Goal: Task Accomplishment & Management: Manage account settings

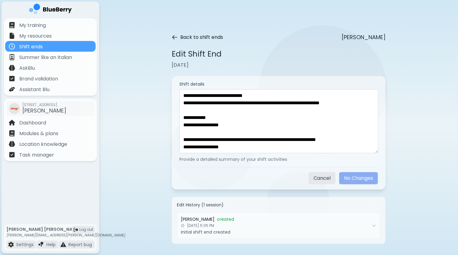
click at [177, 36] on icon at bounding box center [175, 37] width 6 height 6
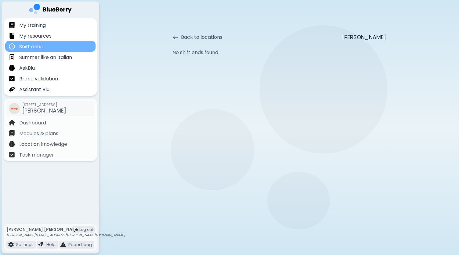
click at [46, 47] on div "Shift ends" at bounding box center [50, 46] width 90 height 11
click at [178, 36] on icon at bounding box center [176, 37] width 6 height 6
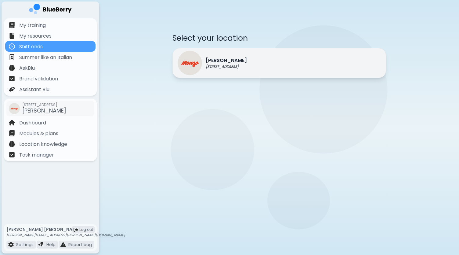
click at [275, 63] on div "Monzo 1401 Granville St, Vancouver" at bounding box center [280, 63] width 214 height 30
